Goal: Task Accomplishment & Management: Manage account settings

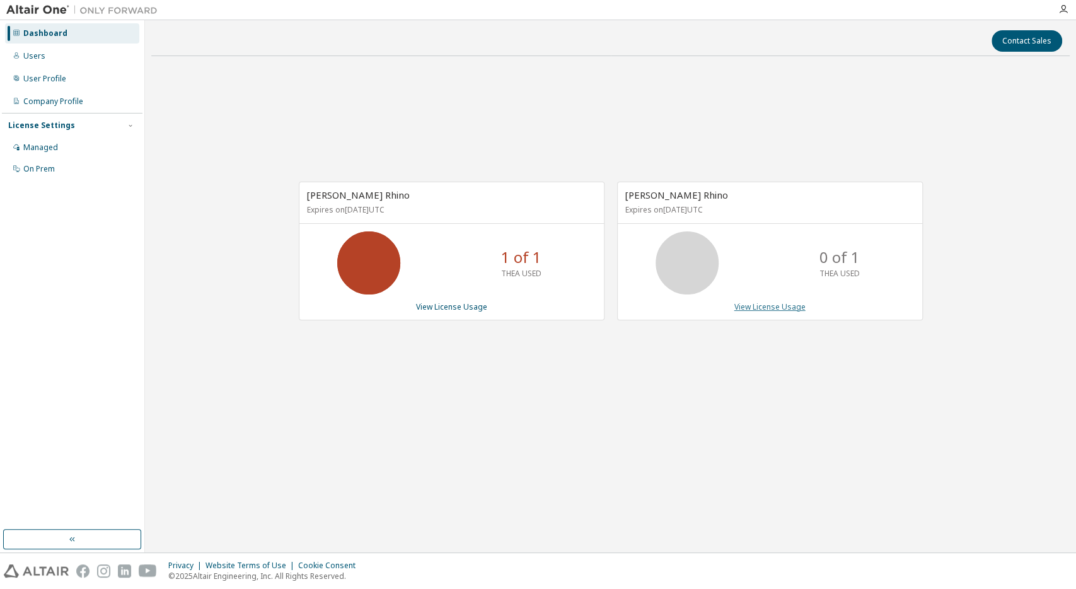
click at [763, 308] on link "View License Usage" at bounding box center [769, 306] width 71 height 11
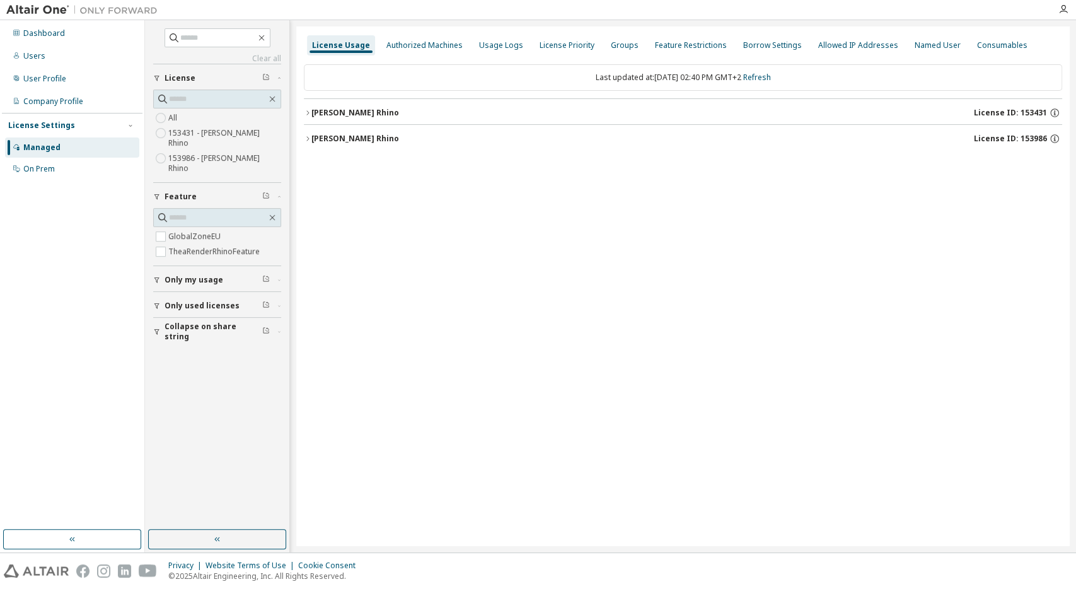
click at [1009, 140] on span "License ID: 153986" at bounding box center [1010, 139] width 73 height 10
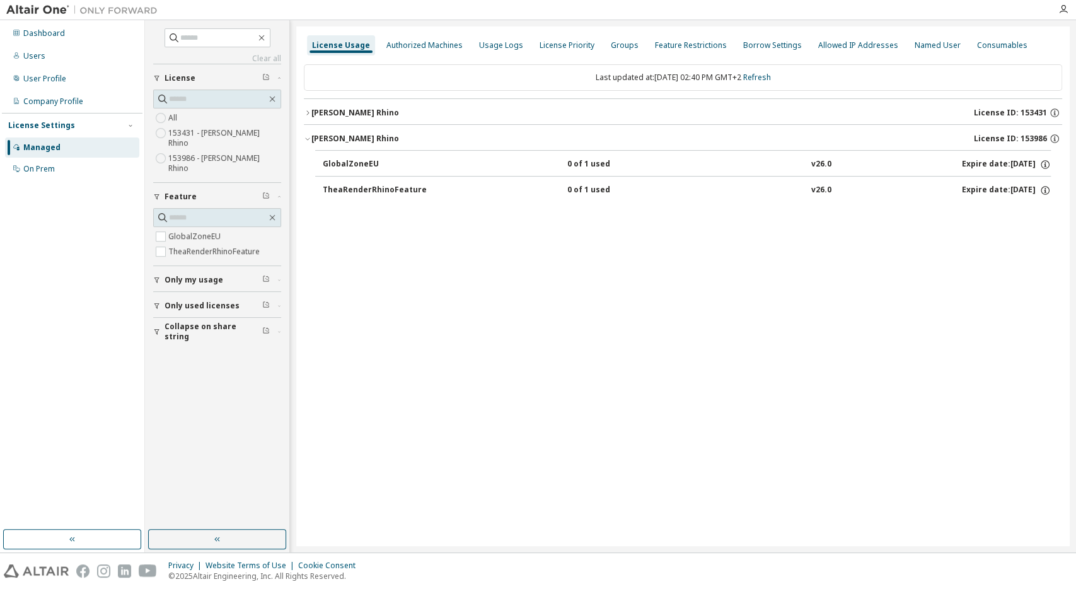
click at [317, 114] on div "[PERSON_NAME] Rhino" at bounding box center [355, 113] width 88 height 10
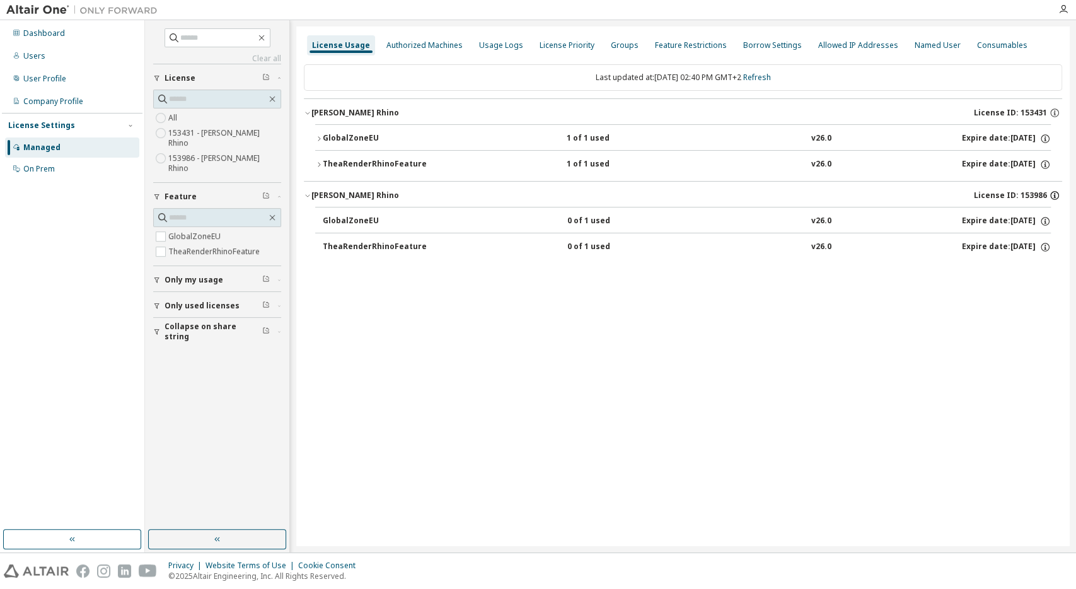
click at [1054, 194] on icon "button" at bounding box center [1054, 195] width 11 height 11
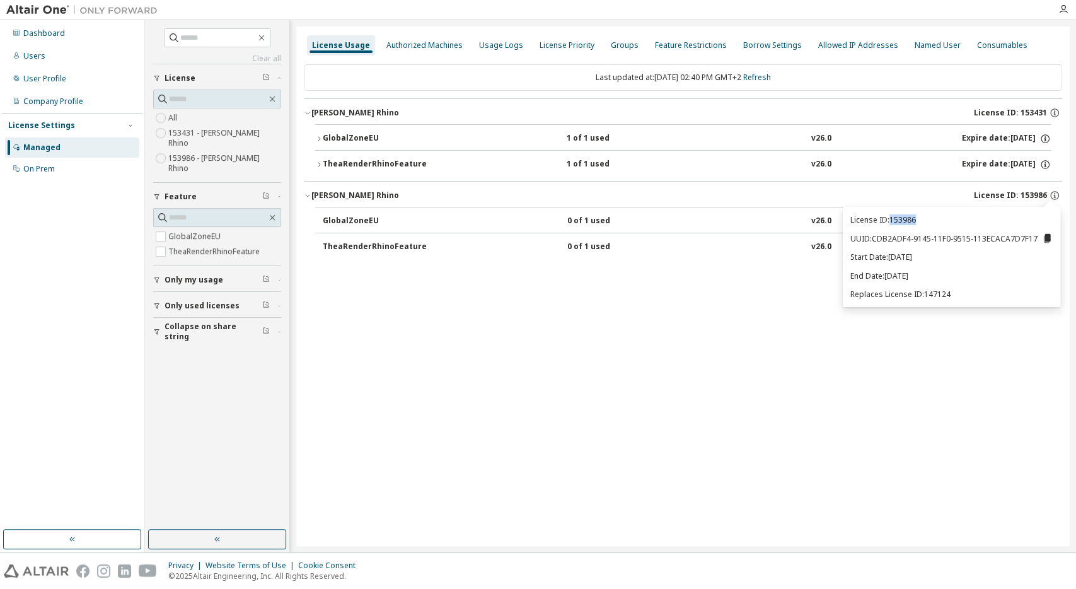
drag, startPoint x: 932, startPoint y: 223, endPoint x: 893, endPoint y: 221, distance: 39.1
click at [893, 221] on p "License ID: 153986" at bounding box center [951, 219] width 202 height 11
copy p "153986"
click at [1049, 239] on icon at bounding box center [1047, 238] width 7 height 9
click at [1015, 263] on div "UUID copied to clipboard" at bounding box center [1002, 261] width 101 height 20
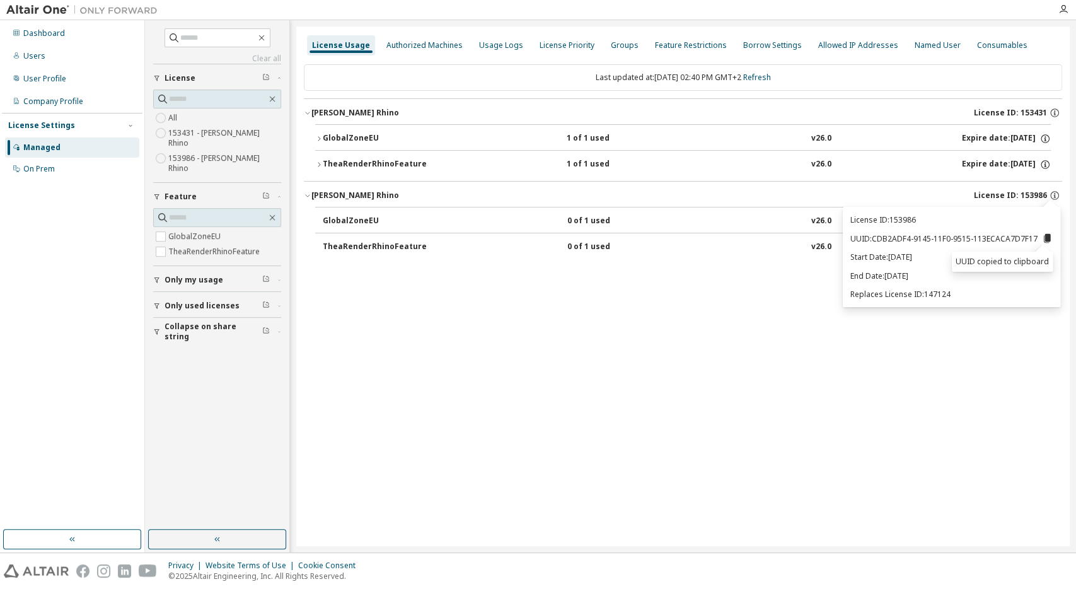
click at [973, 293] on p "Replaces License ID: 147124" at bounding box center [951, 294] width 202 height 11
click at [792, 405] on div "License Usage Authorized Machines Usage Logs License Priority Groups Feature Re…" at bounding box center [682, 285] width 773 height 519
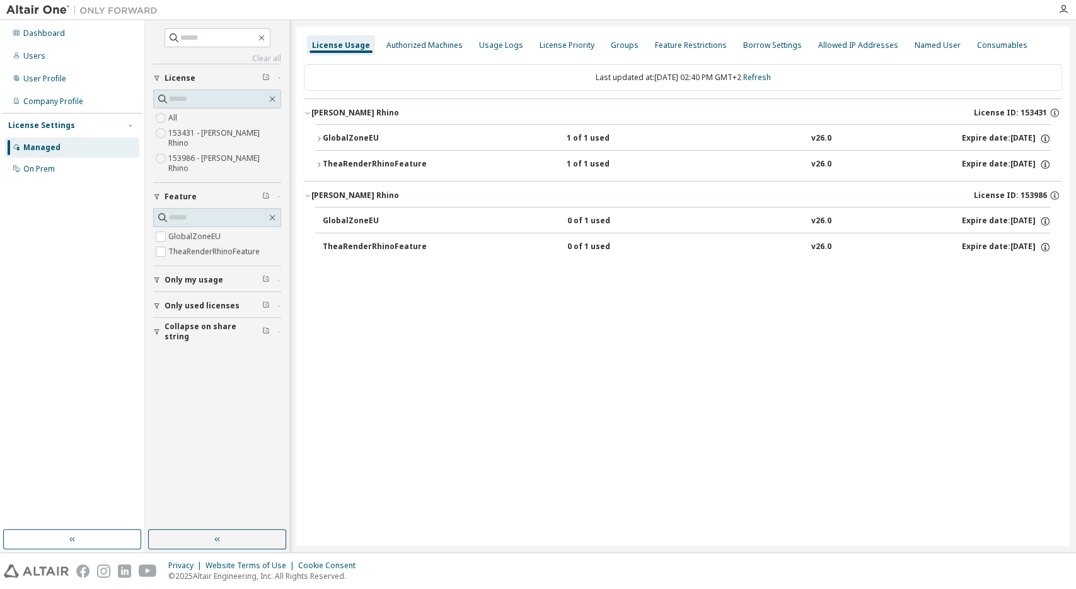
click at [1039, 199] on span "License ID: 153986" at bounding box center [1010, 195] width 73 height 10
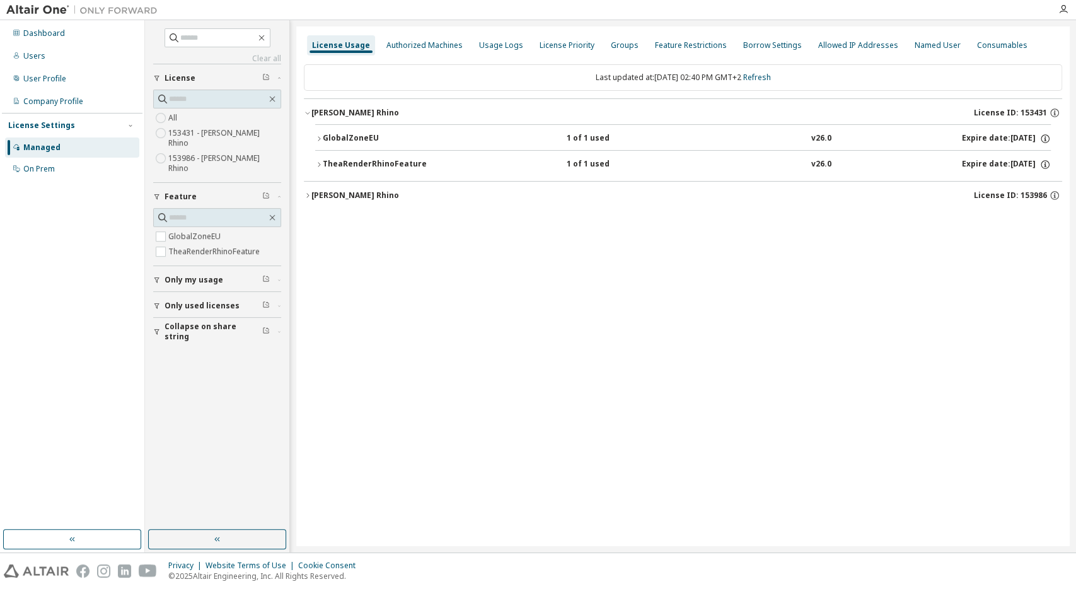
click at [1028, 196] on span "License ID: 153986" at bounding box center [1010, 195] width 73 height 10
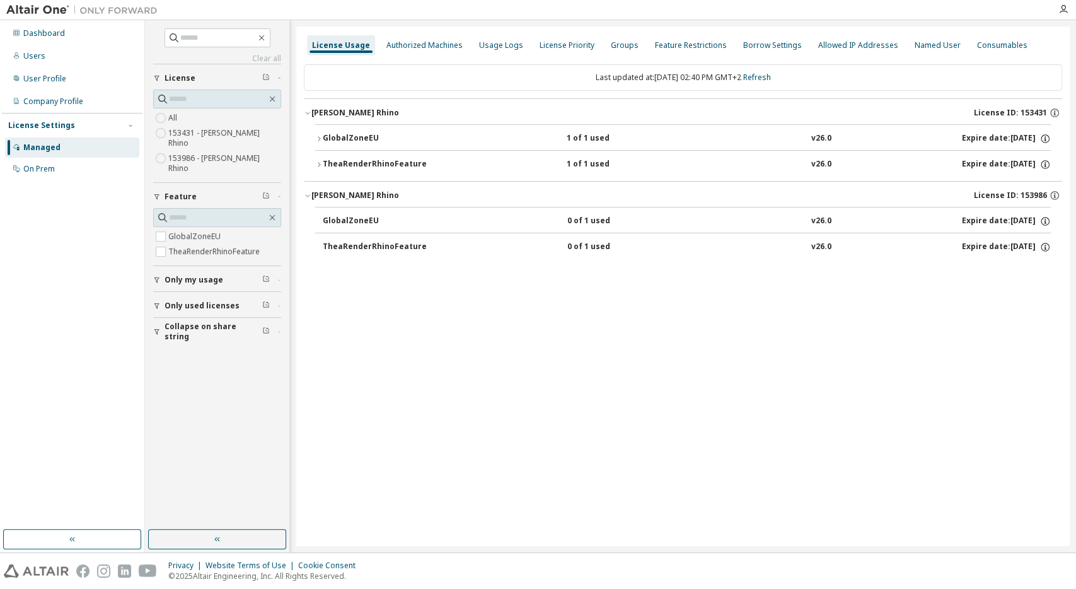
click at [1028, 196] on span "License ID: 153986" at bounding box center [1010, 195] width 73 height 10
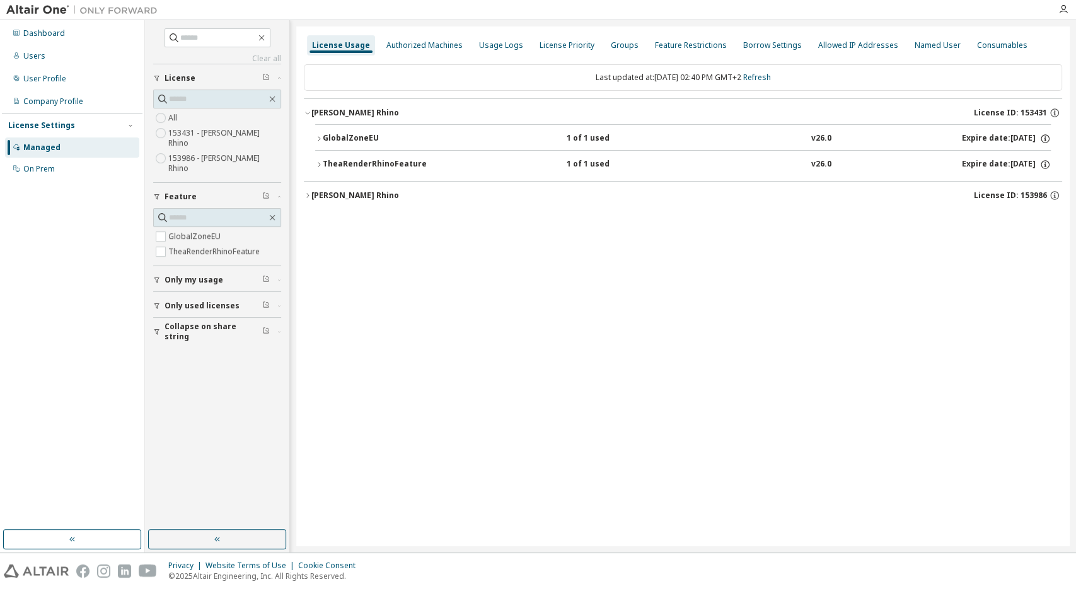
click at [347, 194] on div "[PERSON_NAME] Rhino" at bounding box center [355, 195] width 88 height 10
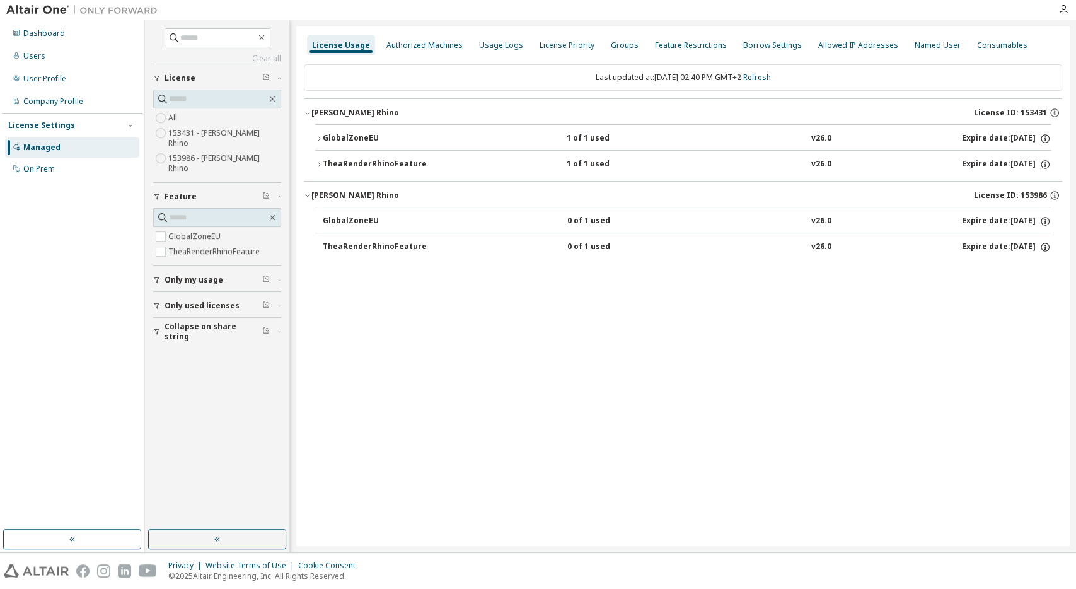
click at [347, 194] on div "[PERSON_NAME] Rhino" at bounding box center [355, 195] width 88 height 10
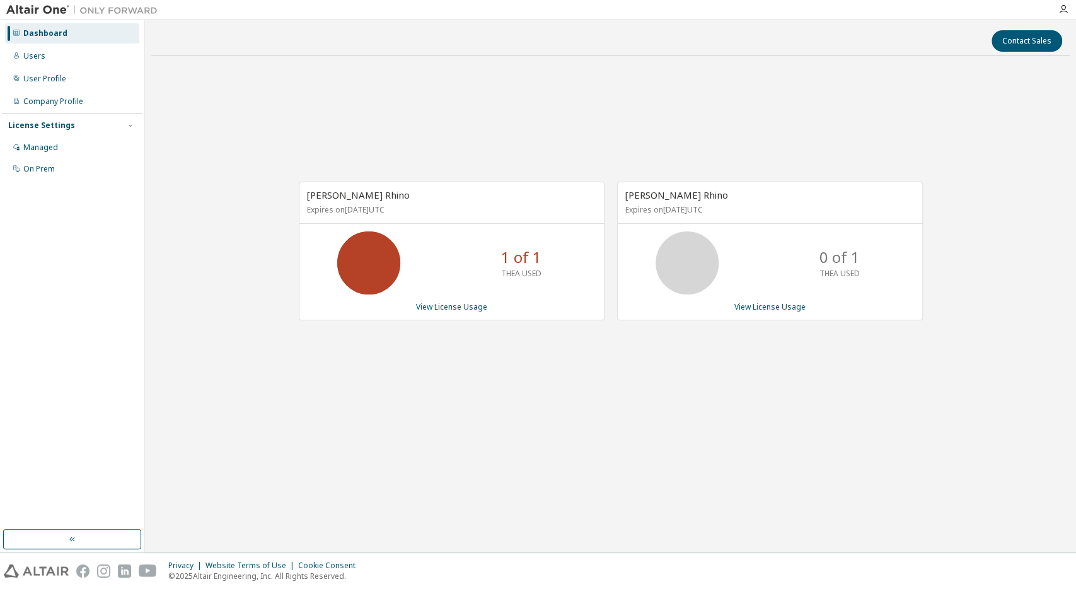
click at [753, 311] on div "Thea Render Rhino Expires on July 17, 2028 UTC 0 of 1 THEA USED View License Us…" at bounding box center [770, 251] width 306 height 138
click at [756, 308] on link "View License Usage" at bounding box center [769, 306] width 71 height 11
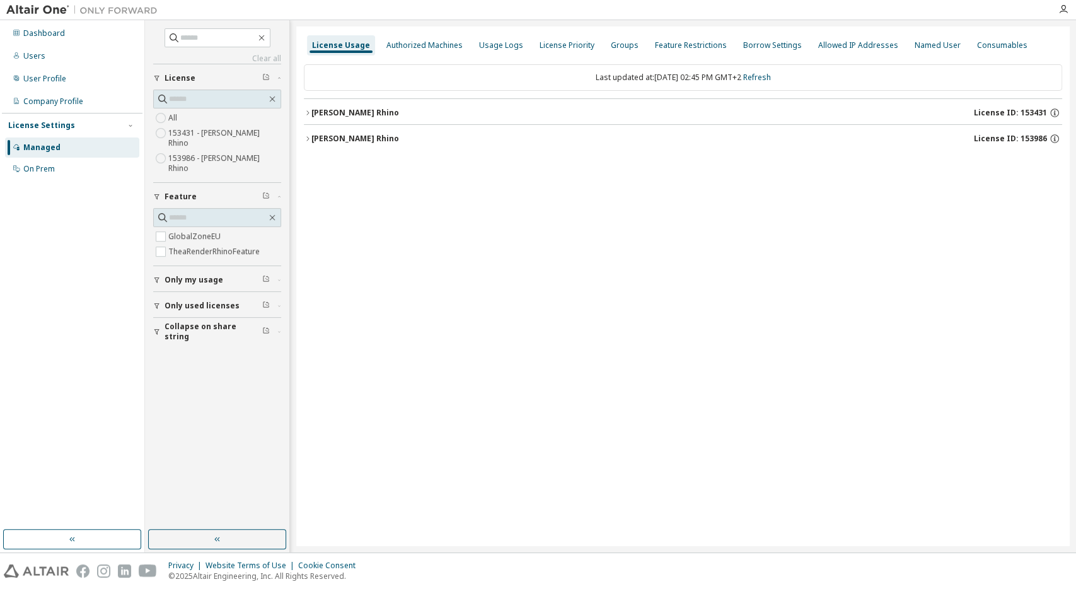
click at [350, 139] on div "[PERSON_NAME] Rhino" at bounding box center [355, 139] width 88 height 10
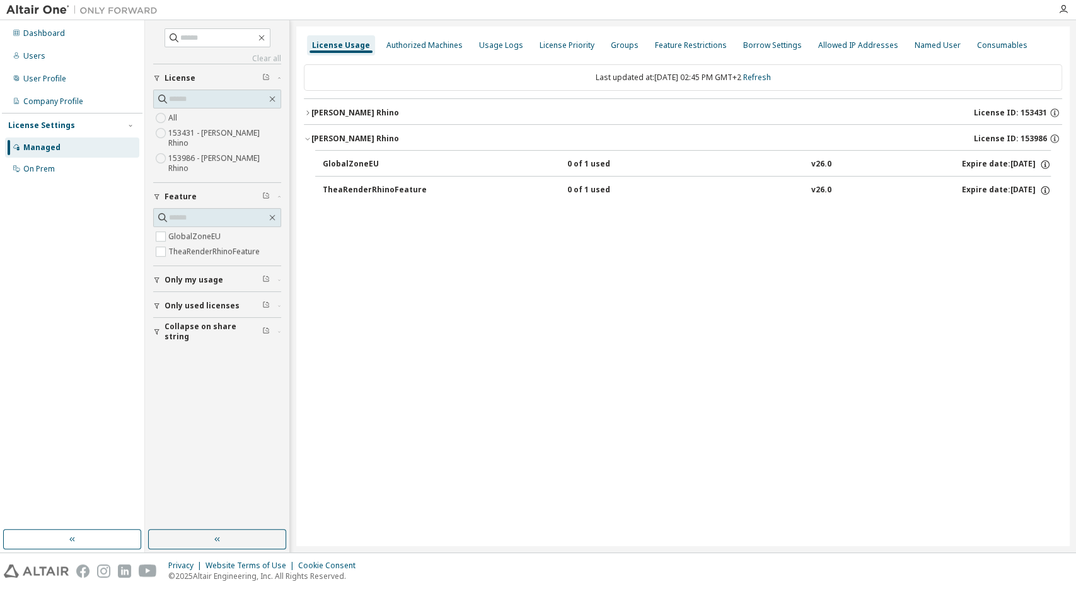
click at [214, 151] on label "153986 - [PERSON_NAME] Rhino" at bounding box center [224, 163] width 113 height 25
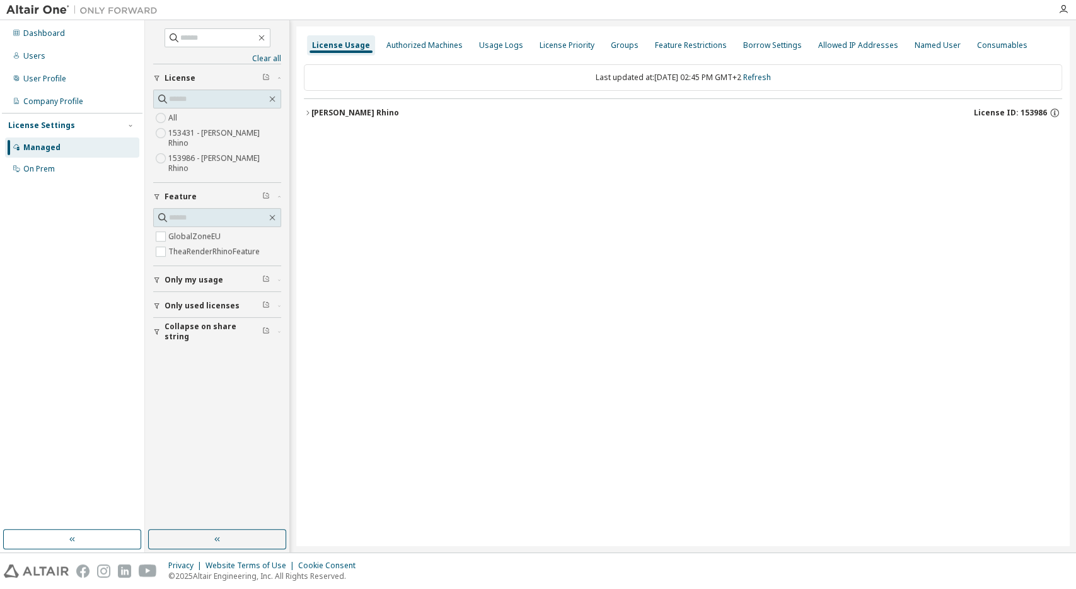
click at [419, 104] on button "[PERSON_NAME] Rhino License ID: 153986" at bounding box center [683, 113] width 758 height 28
click at [766, 79] on link "Refresh" at bounding box center [757, 77] width 28 height 11
click at [211, 321] on span "Collapse on share string" at bounding box center [214, 331] width 98 height 20
click at [562, 105] on button "[PERSON_NAME] Rhino License ID: 153986" at bounding box center [683, 113] width 758 height 28
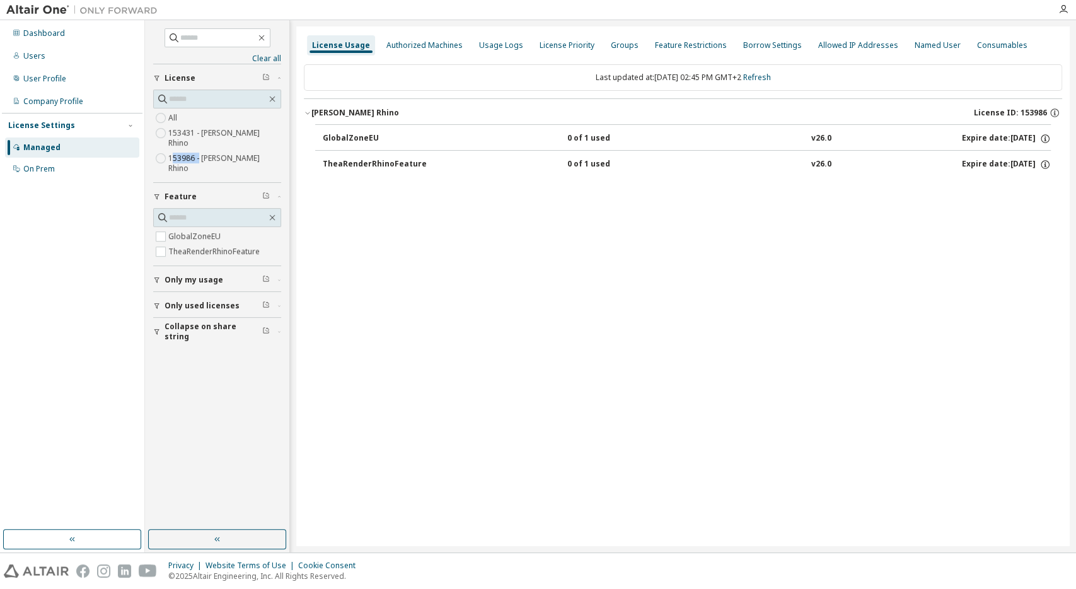
click at [170, 151] on span "153986 - [PERSON_NAME] Rhino" at bounding box center [217, 163] width 128 height 25
click at [185, 151] on label "153986 - [PERSON_NAME] Rhino" at bounding box center [224, 163] width 113 height 25
click at [192, 151] on label "153986 - [PERSON_NAME] Rhino" at bounding box center [224, 163] width 113 height 25
click at [173, 151] on span "153986 - [PERSON_NAME] Rhino" at bounding box center [217, 163] width 128 height 25
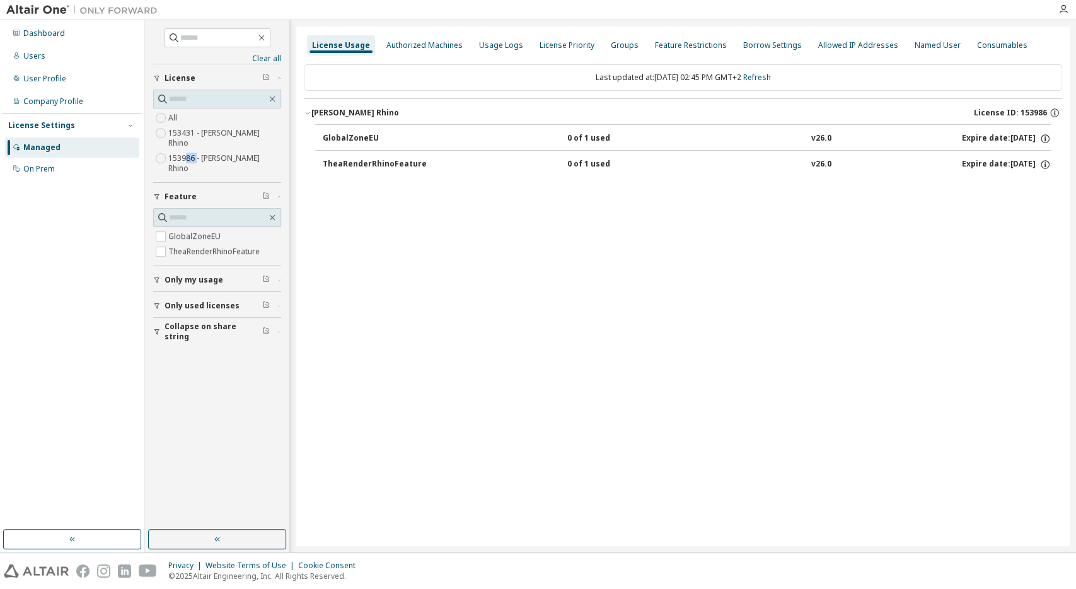
drag, startPoint x: 196, startPoint y: 149, endPoint x: 185, endPoint y: 147, distance: 11.5
click at [185, 151] on label "153986 - [PERSON_NAME] Rhino" at bounding box center [224, 163] width 113 height 25
click at [1052, 137] on icon "button" at bounding box center [1054, 138] width 11 height 11
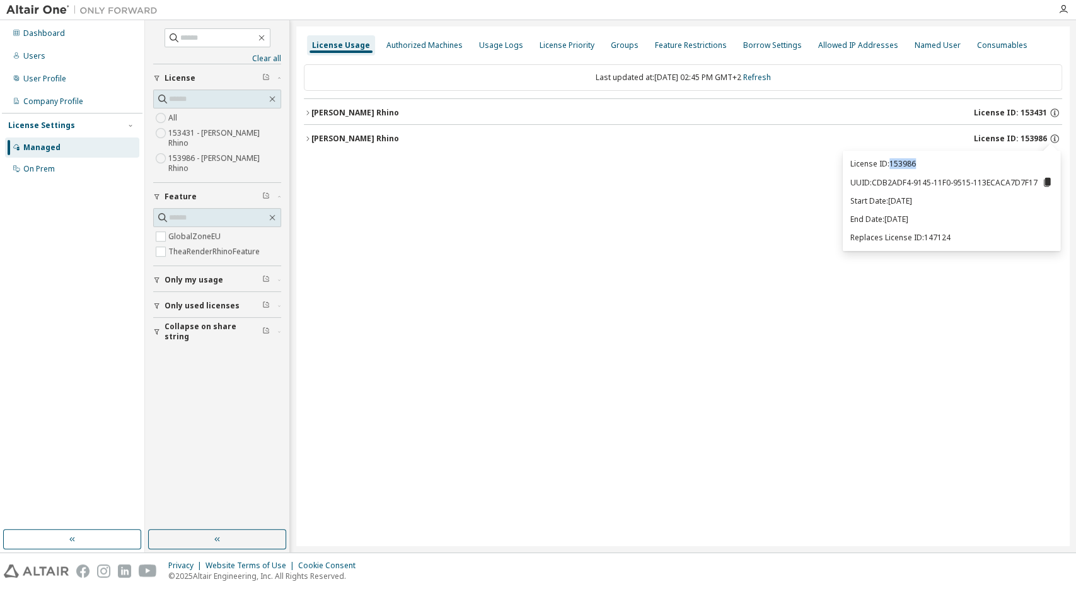
drag, startPoint x: 927, startPoint y: 170, endPoint x: 894, endPoint y: 171, distance: 32.2
click at [894, 171] on div "License ID: 153986 UUID: CDB2ADF4-9145-11F0-9515-113ECACA7D7F17 Start Date: [DA…" at bounding box center [951, 201] width 217 height 100
copy p "153986"
click at [444, 214] on div "License Usage Authorized Machines Usage Logs License Priority Groups Feature Re…" at bounding box center [682, 285] width 773 height 519
